Goal: Transaction & Acquisition: Book appointment/travel/reservation

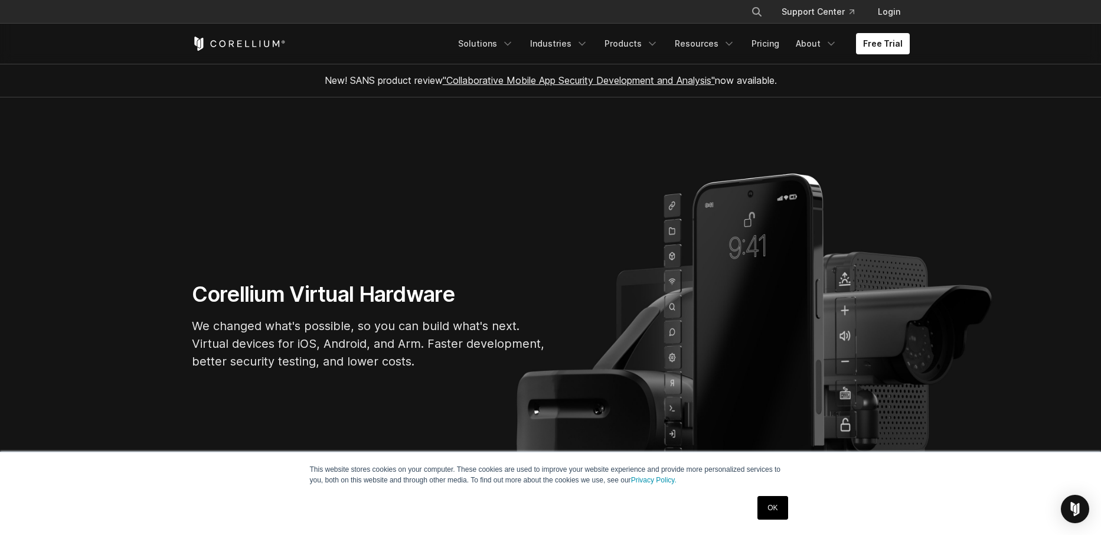
click at [967, 19] on div "× Search our site... Support Center Login" at bounding box center [550, 12] width 1101 height 24
click at [502, 48] on link "Solutions" at bounding box center [486, 43] width 70 height 21
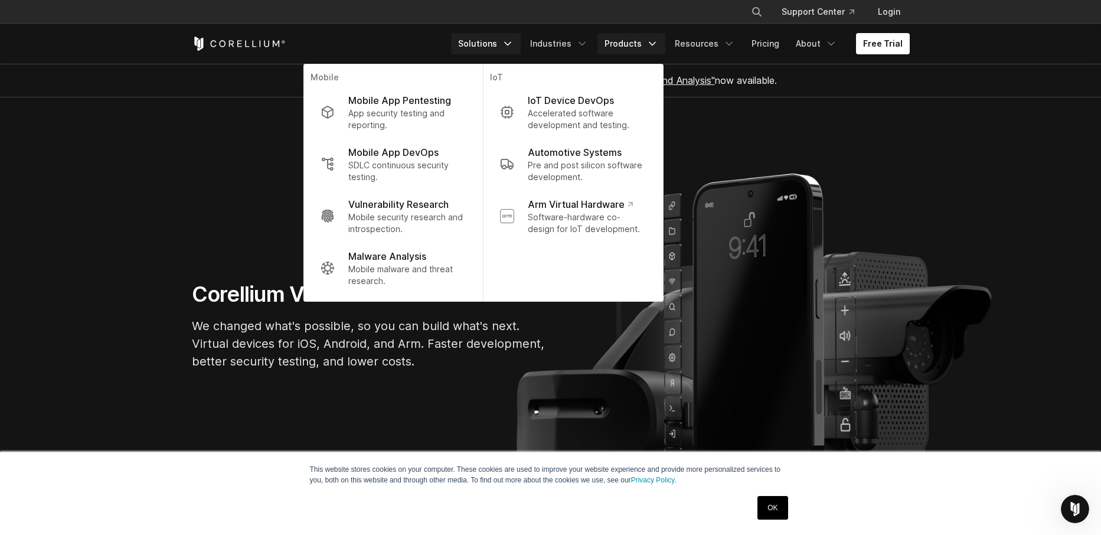
click at [645, 47] on link "Products" at bounding box center [632, 43] width 68 height 21
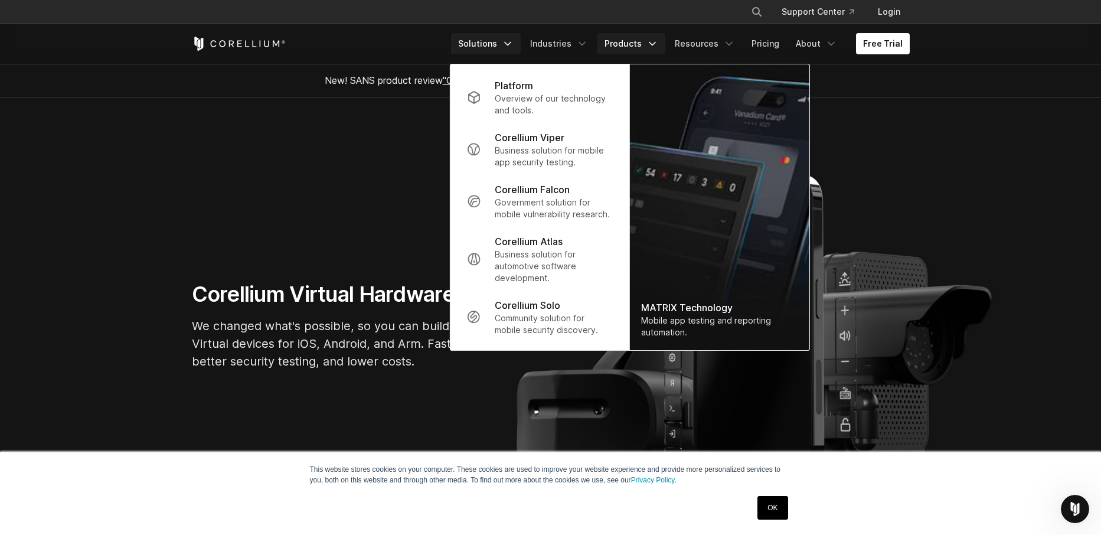
click at [505, 43] on link "Solutions" at bounding box center [486, 43] width 70 height 21
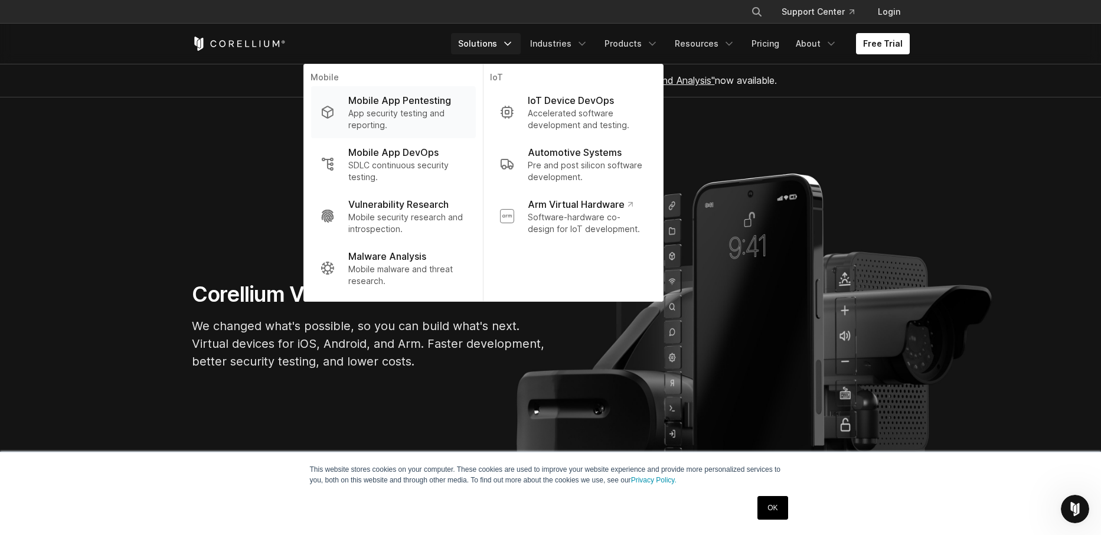
click at [397, 111] on p "App security testing and reporting." at bounding box center [407, 119] width 118 height 24
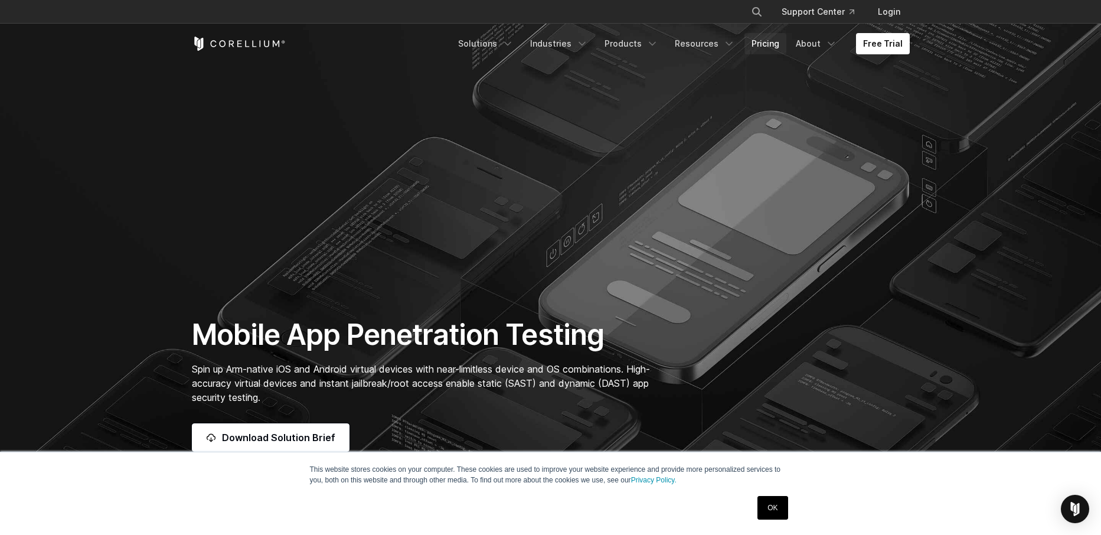
click at [764, 45] on link "Pricing" at bounding box center [766, 43] width 42 height 21
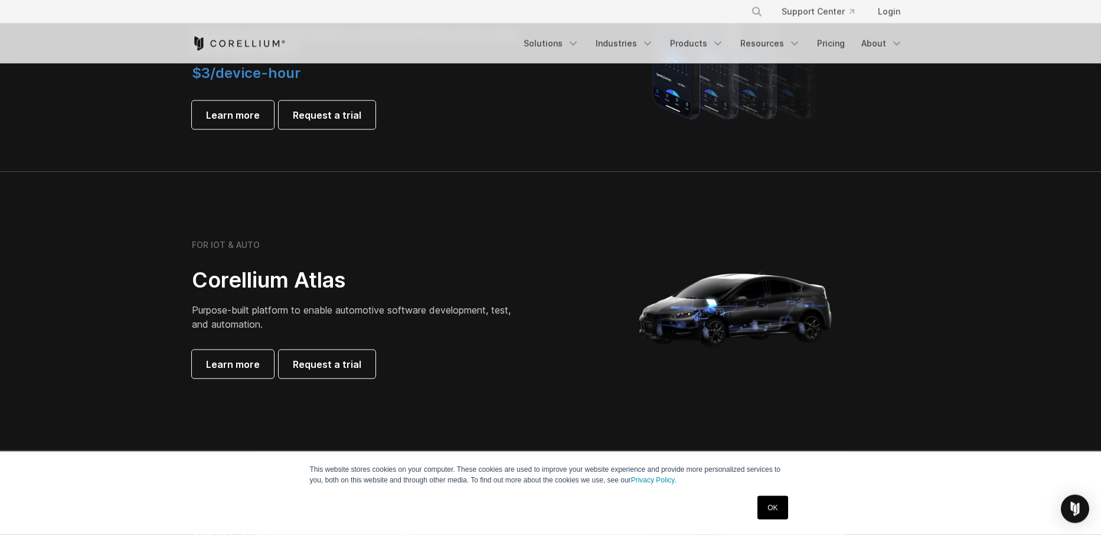
scroll to position [875, 0]
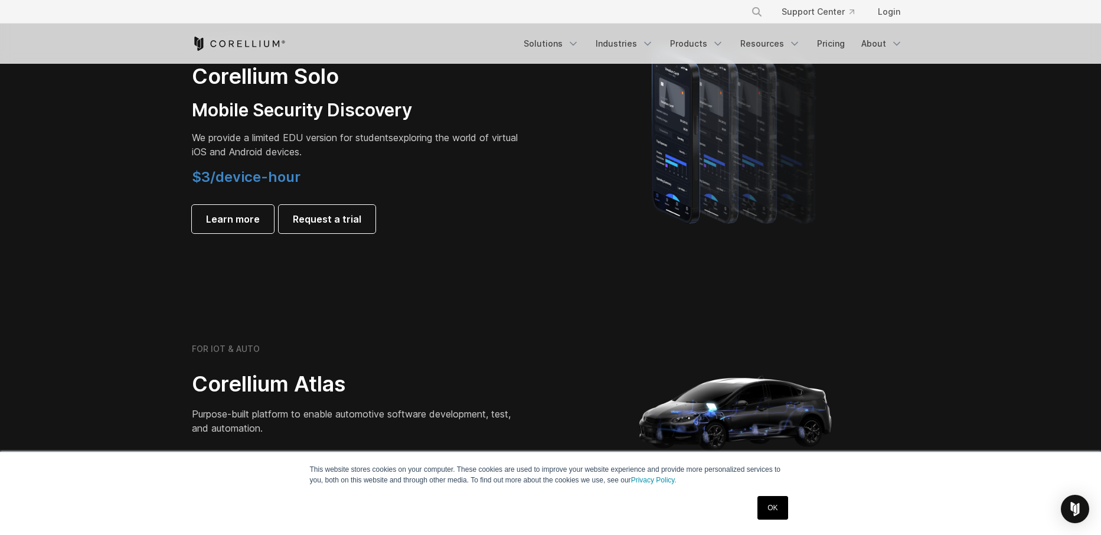
click at [248, 181] on span "$3/device-hour" at bounding box center [246, 176] width 109 height 17
click at [236, 221] on span "Learn more" at bounding box center [233, 219] width 54 height 14
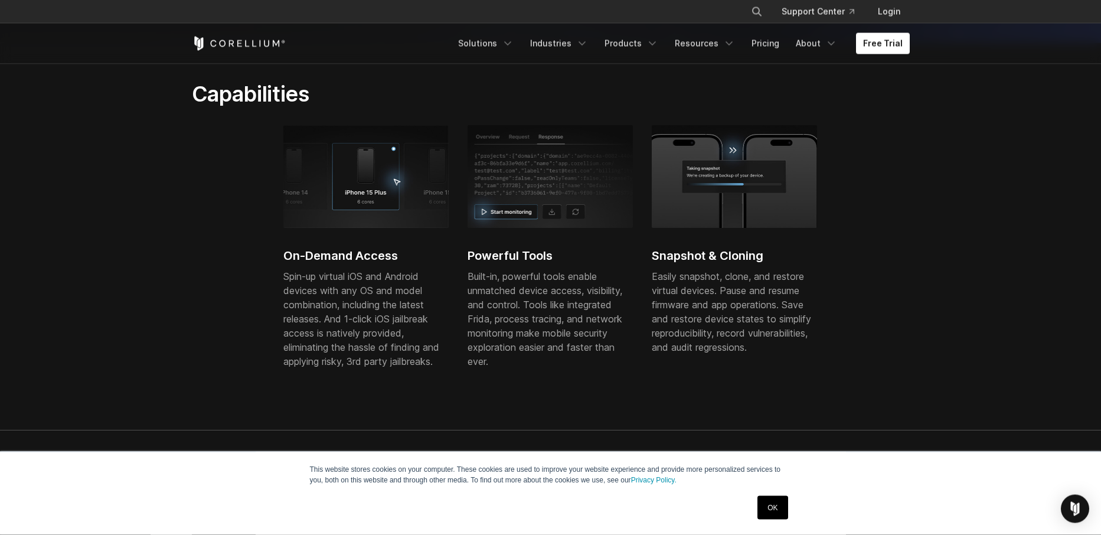
scroll to position [269, 0]
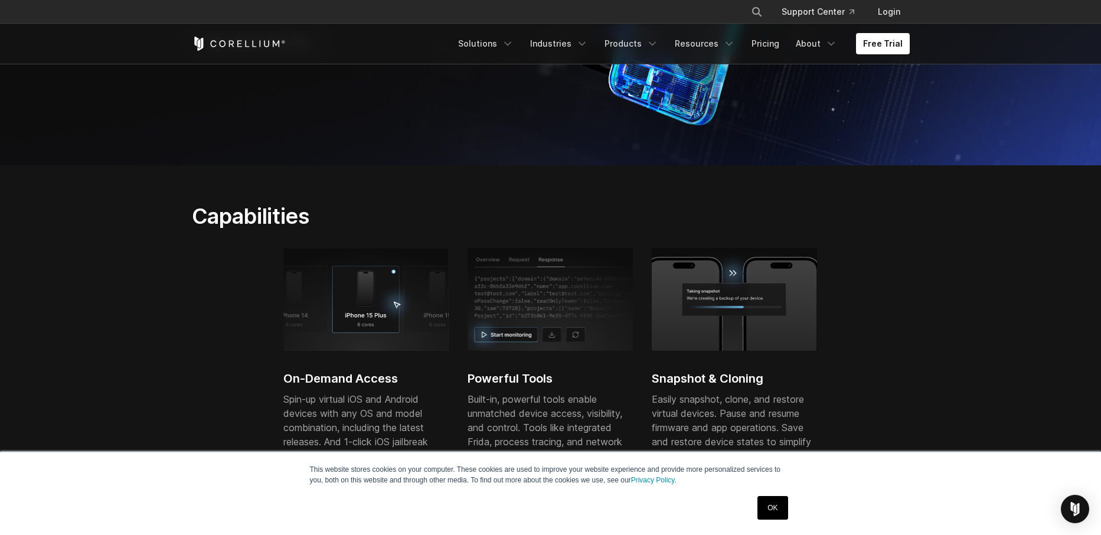
click at [775, 504] on link "OK" at bounding box center [773, 508] width 30 height 24
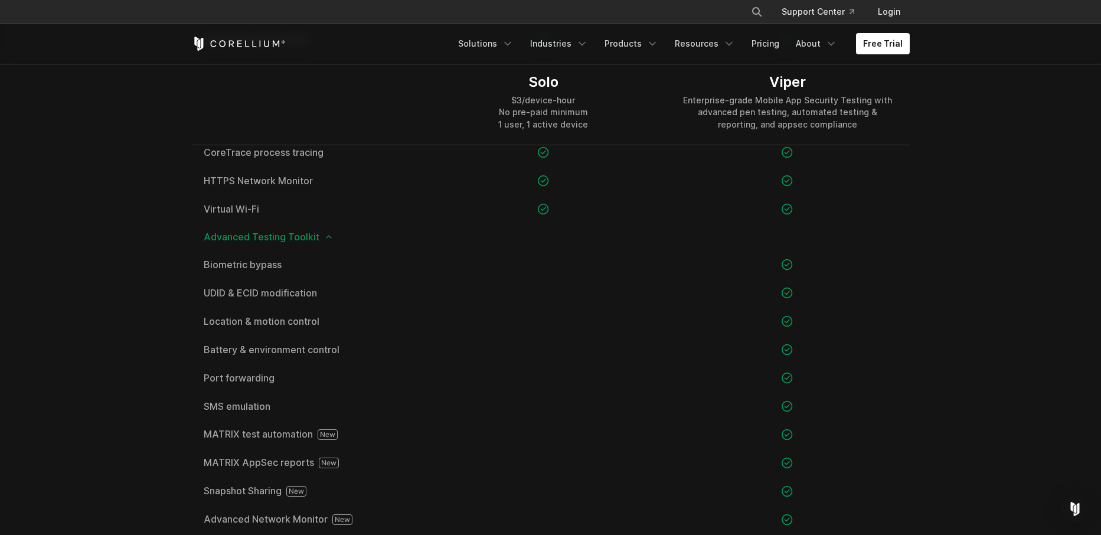
scroll to position [539, 0]
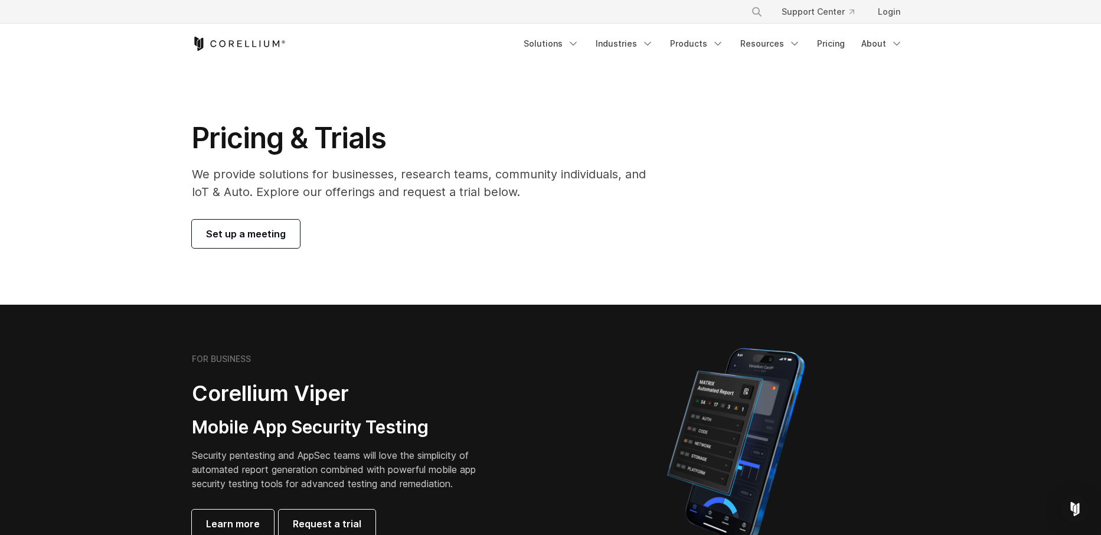
scroll to position [875, 0]
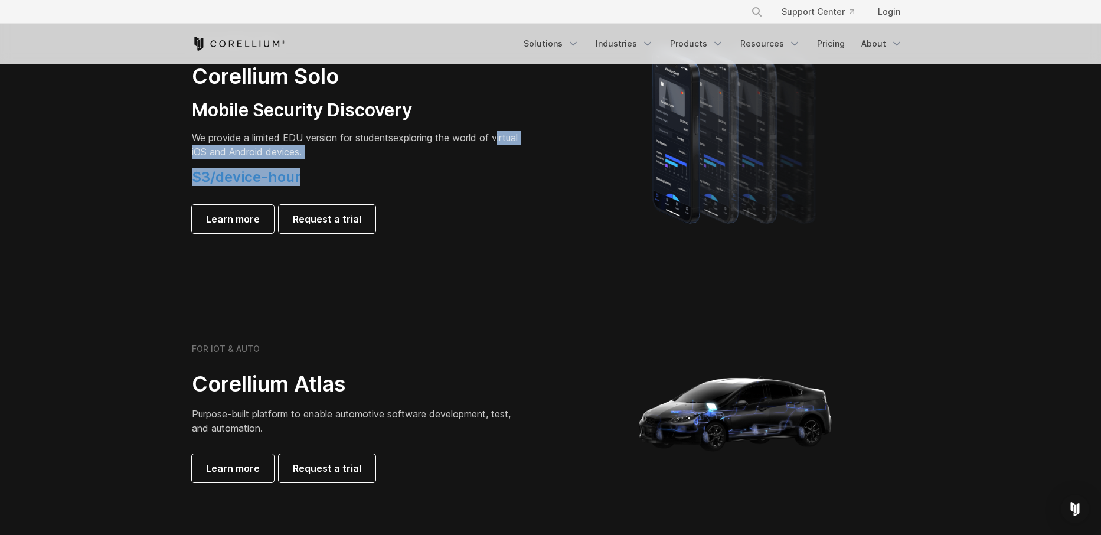
drag, startPoint x: 319, startPoint y: 172, endPoint x: 204, endPoint y: 162, distance: 115.6
click at [197, 160] on div "FOR STUDENTS ONLY Corellium Solo Mobile Security Discovery We provide a limited…" at bounding box center [357, 134] width 331 height 197
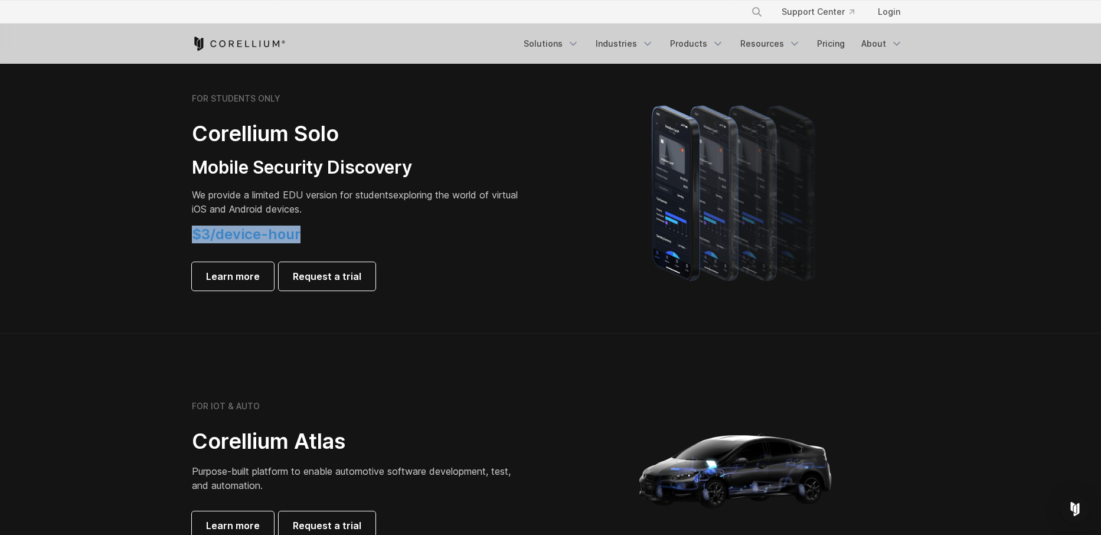
scroll to position [808, 0]
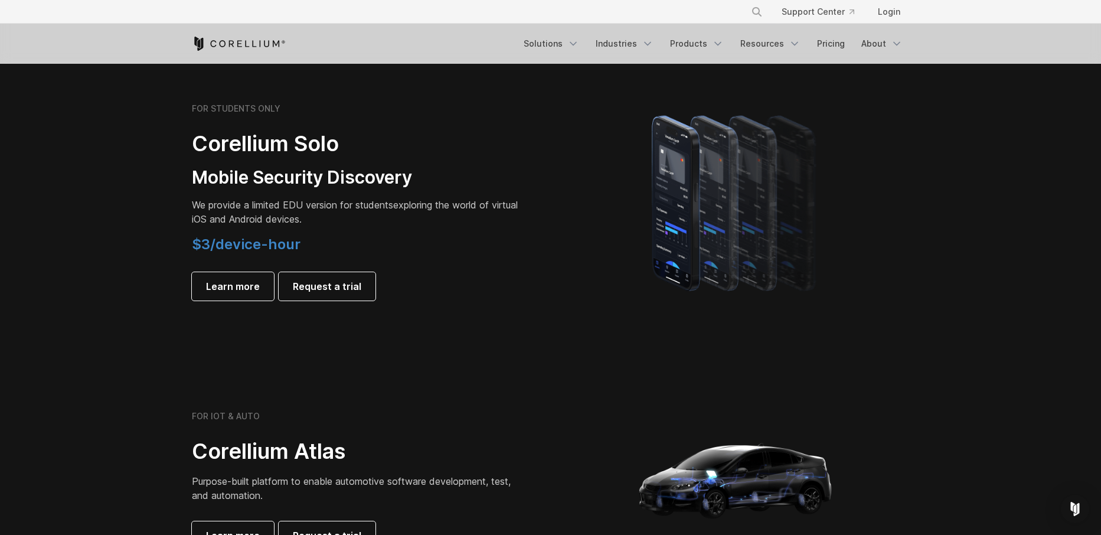
click at [337, 223] on p "We provide a limited EDU version for students exploring the world of virtual iO…" at bounding box center [357, 212] width 331 height 28
click at [270, 213] on p "We provide a limited EDU version for students exploring the world of virtual iO…" at bounding box center [357, 212] width 331 height 28
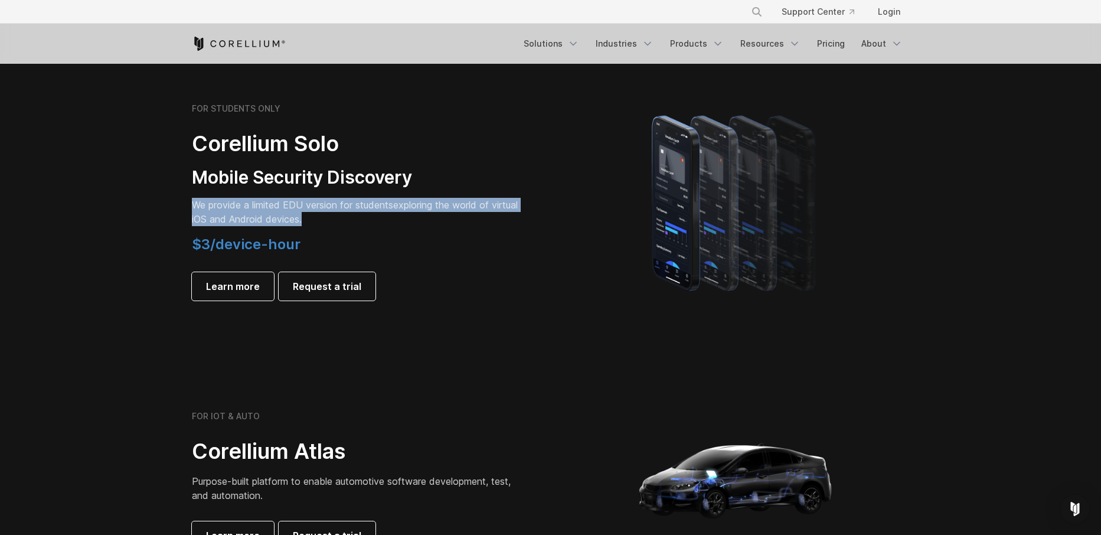
drag, startPoint x: 355, startPoint y: 223, endPoint x: 182, endPoint y: 198, distance: 175.5
click at [182, 198] on div "FOR STUDENTS ONLY Corellium Solo Mobile Security Discovery We provide a limited…" at bounding box center [365, 201] width 371 height 197
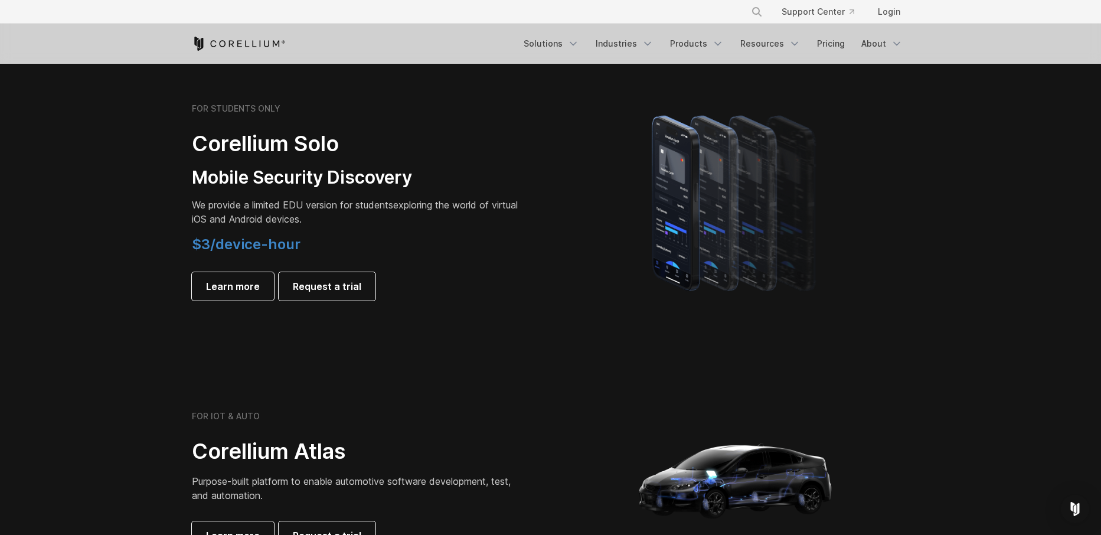
click at [325, 232] on div "FOR STUDENTS ONLY Corellium Solo Mobile Security Discovery We provide a limited…" at bounding box center [357, 201] width 331 height 197
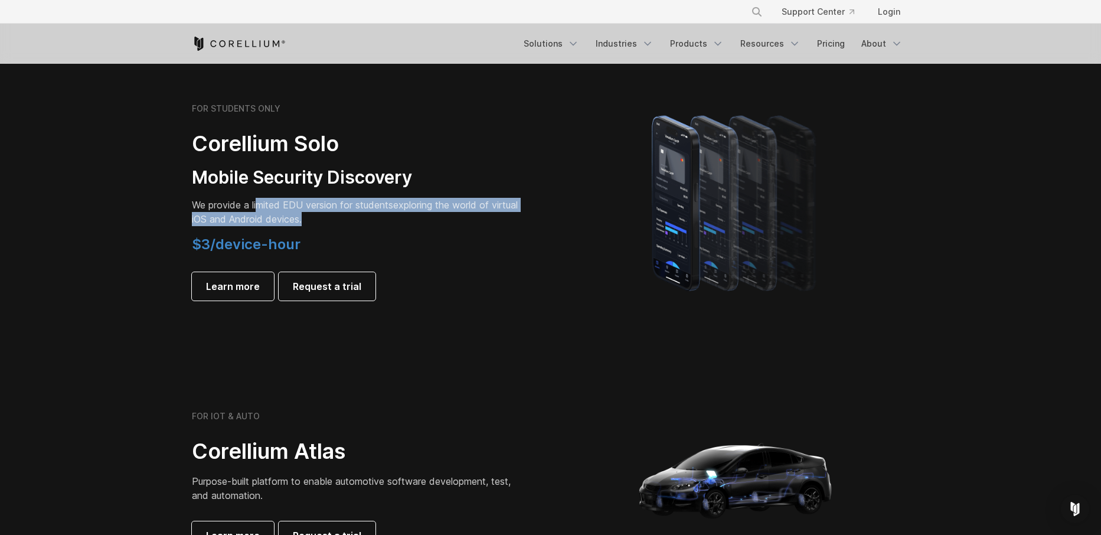
drag, startPoint x: 347, startPoint y: 220, endPoint x: 227, endPoint y: 206, distance: 120.7
click at [227, 206] on p "We provide a limited EDU version for students exploring the world of virtual iO…" at bounding box center [357, 212] width 331 height 28
drag, startPoint x: 391, startPoint y: 207, endPoint x: 397, endPoint y: 209, distance: 6.9
click at [393, 208] on span "We provide a limited EDU version for students" at bounding box center [292, 205] width 201 height 12
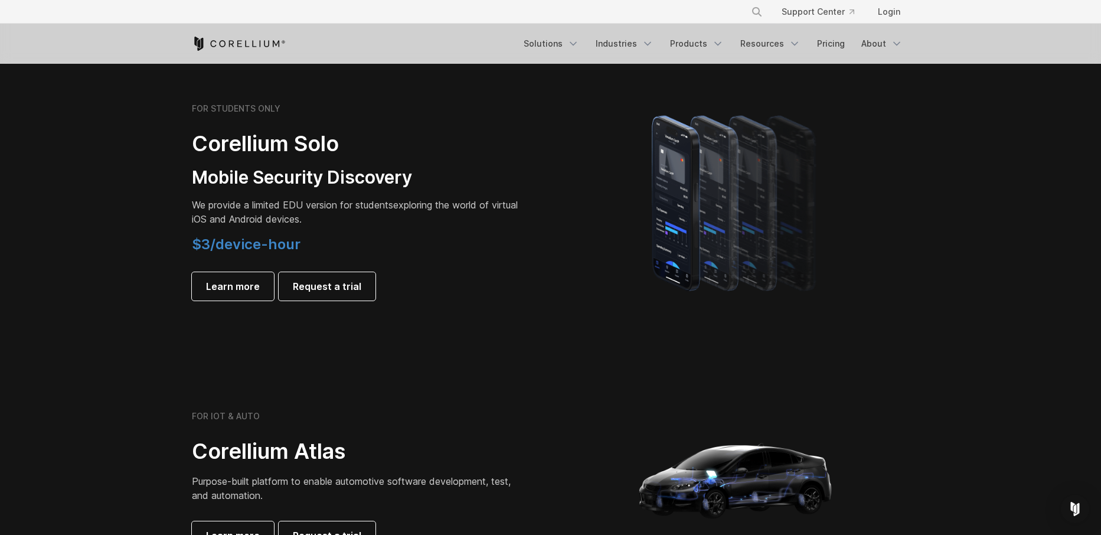
click at [252, 253] on span "$3/device-hour" at bounding box center [246, 244] width 109 height 17
click at [255, 252] on span "$3/device-hour" at bounding box center [246, 244] width 109 height 17
drag, startPoint x: 257, startPoint y: 252, endPoint x: 337, endPoint y: 231, distance: 82.4
click at [262, 250] on span "$3/device-hour" at bounding box center [246, 244] width 109 height 17
drag, startPoint x: 406, startPoint y: 220, endPoint x: 399, endPoint y: 224, distance: 7.7
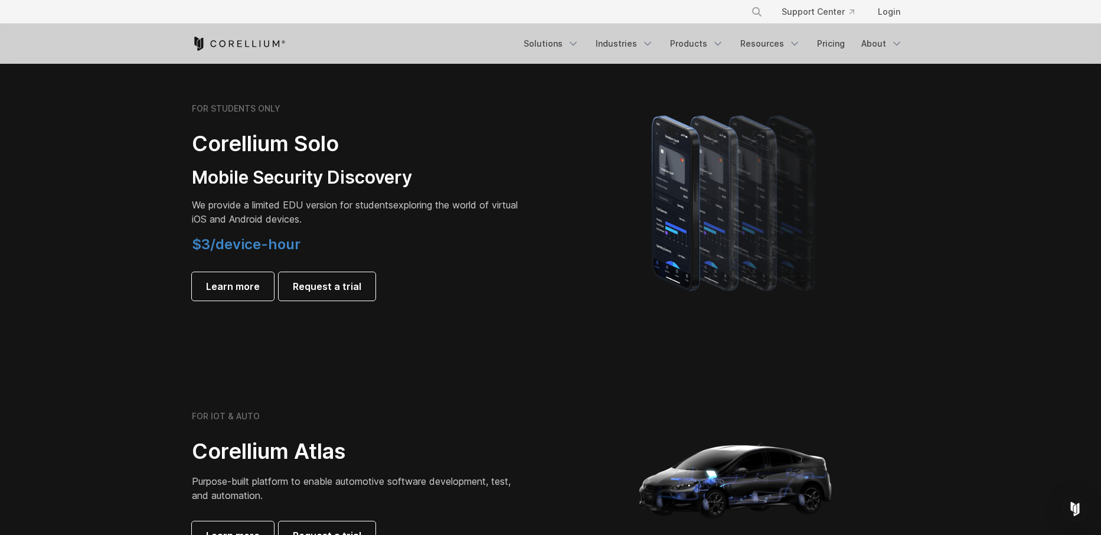
click at [406, 221] on p "We provide a limited EDU version for students exploring the world of virtual iO…" at bounding box center [357, 212] width 331 height 28
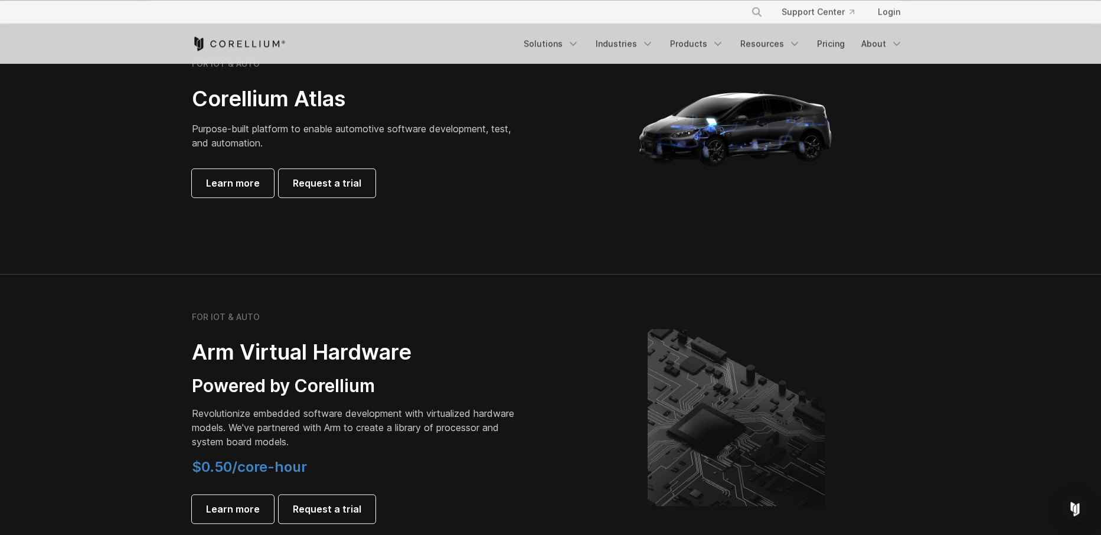
scroll to position [1212, 0]
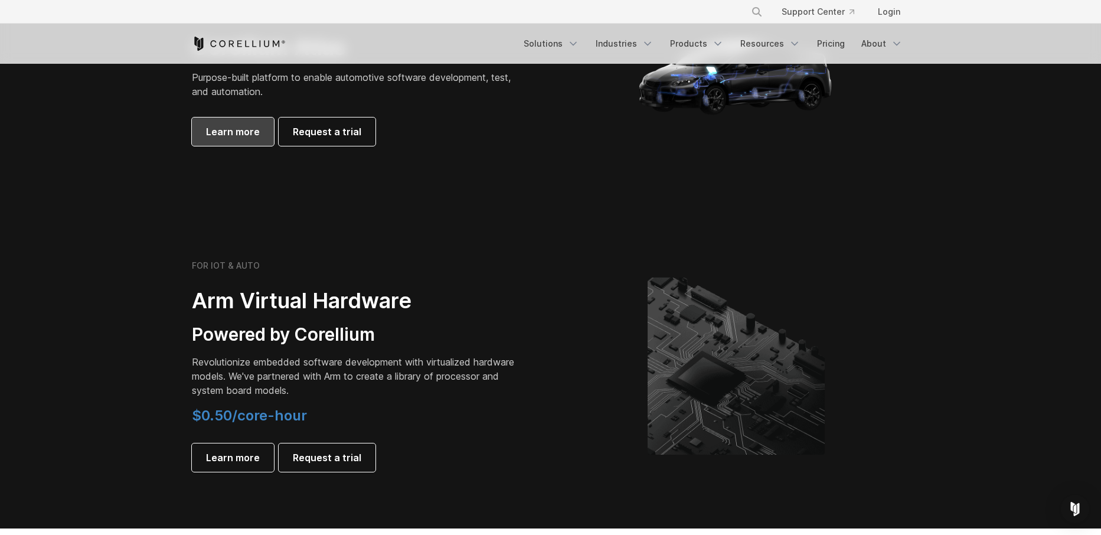
click at [234, 129] on span "Learn more" at bounding box center [233, 132] width 54 height 14
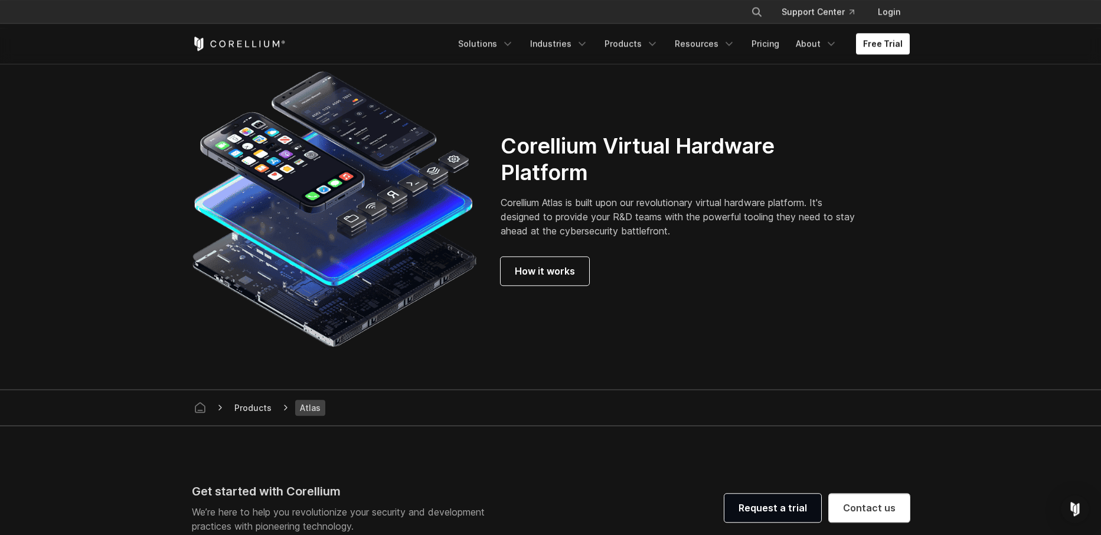
scroll to position [3164, 0]
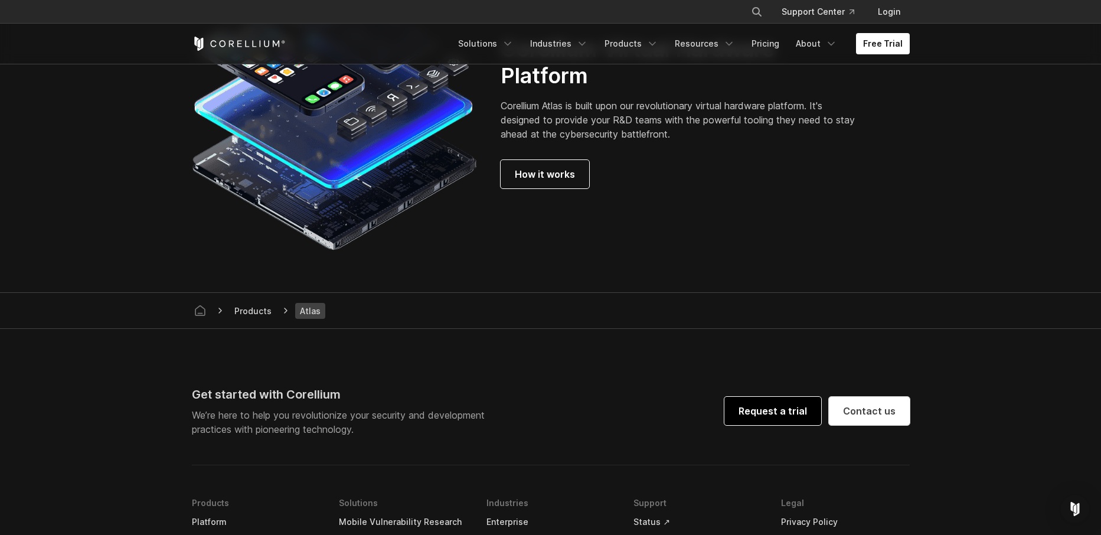
click at [780, 425] on link "Request a trial" at bounding box center [773, 411] width 97 height 28
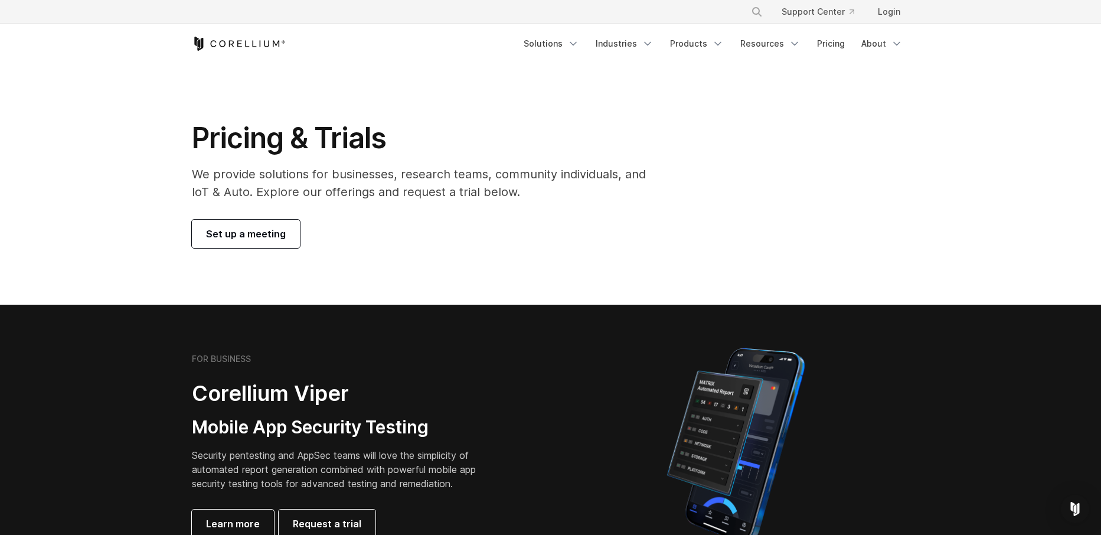
click at [268, 240] on span "Set up a meeting" at bounding box center [246, 234] width 80 height 14
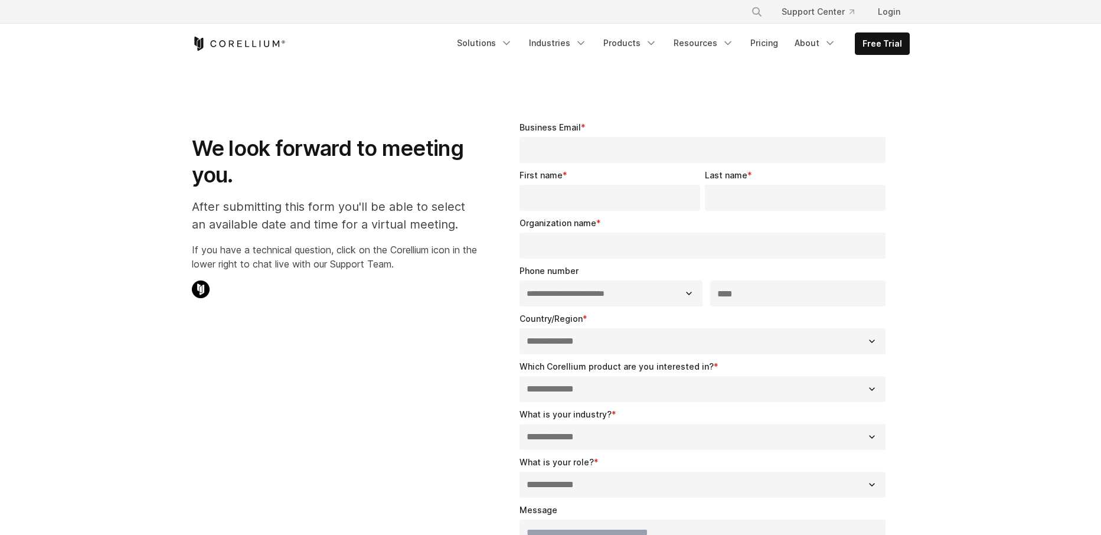
select select "**"
